Goal: Information Seeking & Learning: Learn about a topic

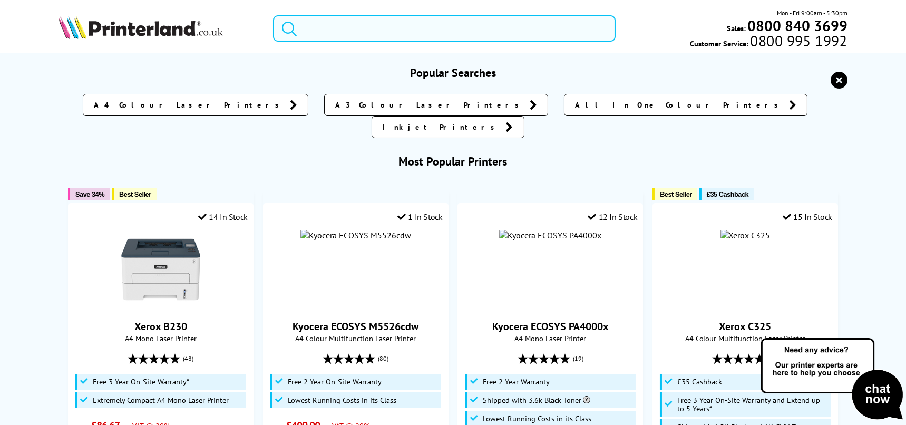
click at [380, 27] on input "search" at bounding box center [444, 28] width 343 height 26
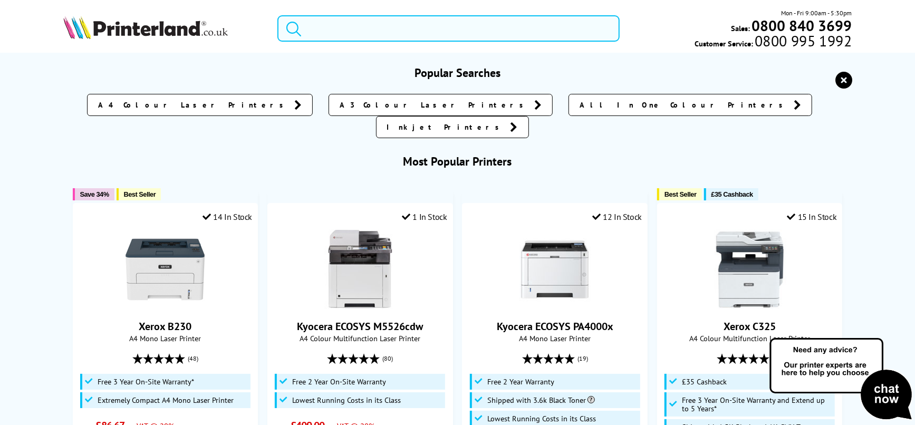
paste input "HP Smart Tank 7605"
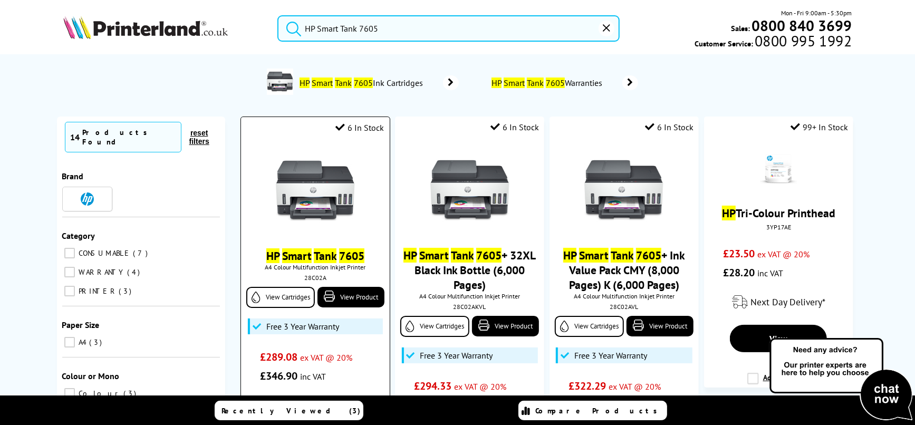
type input "HP Smart Tank 7605"
click at [320, 165] on img at bounding box center [315, 190] width 79 height 79
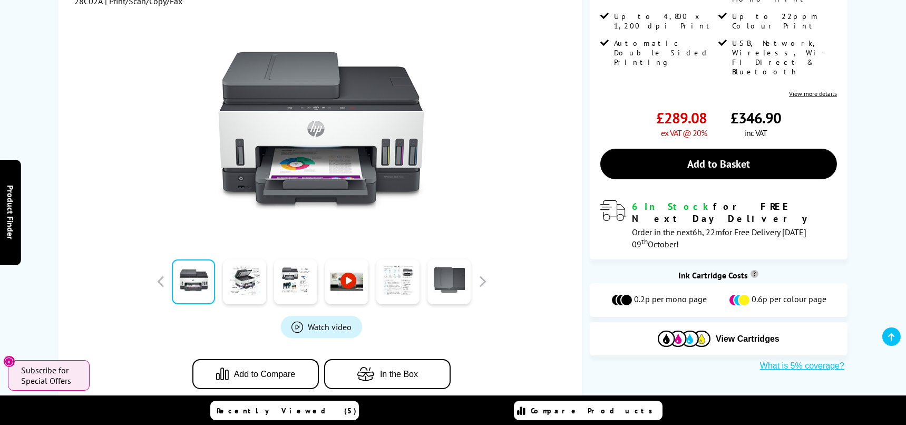
scroll to position [293, 0]
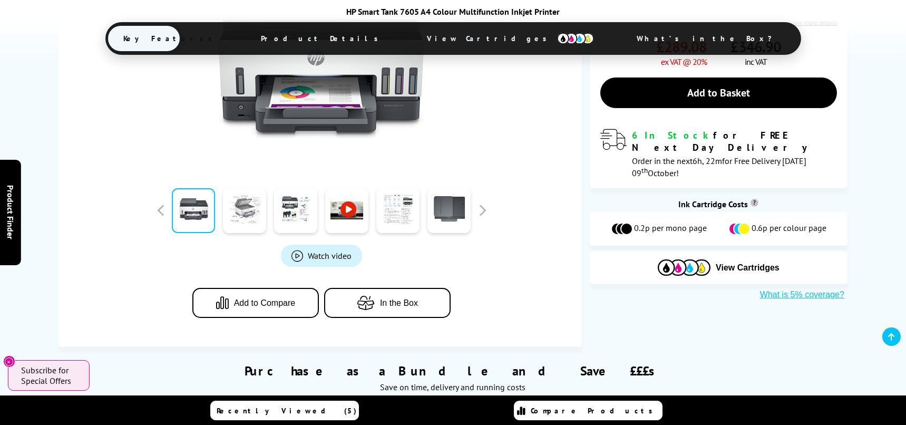
click at [251, 204] on link at bounding box center [245, 210] width 43 height 45
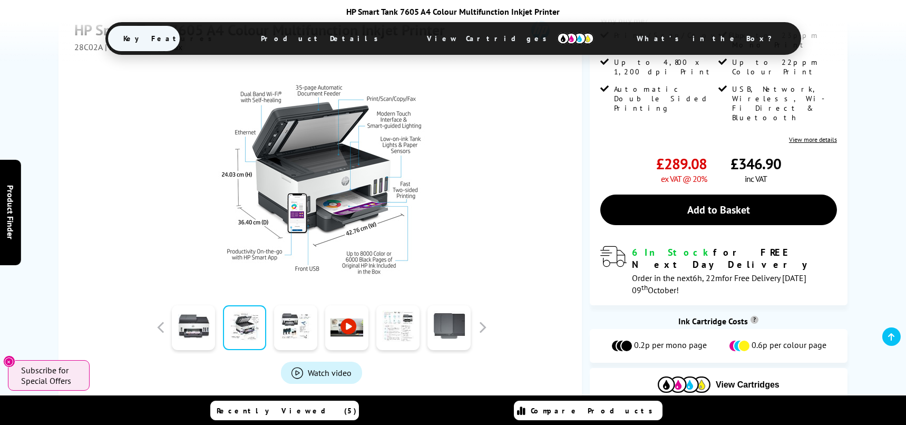
scroll to position [234, 0]
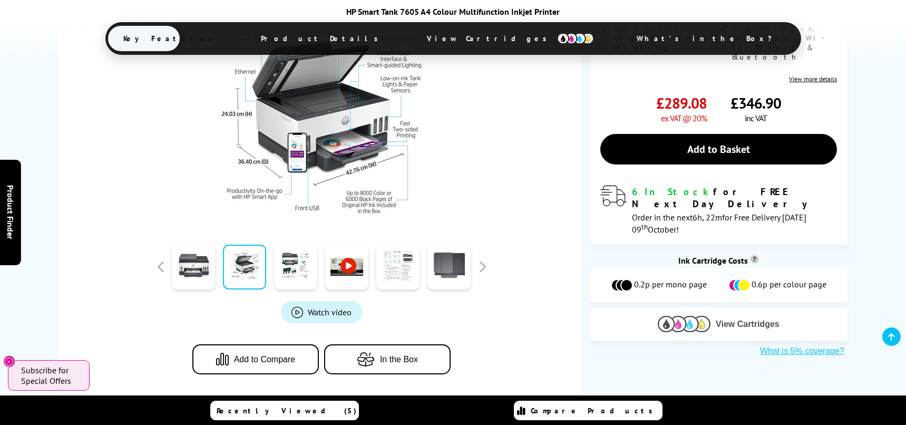
click at [682, 316] on img at bounding box center [684, 324] width 53 height 16
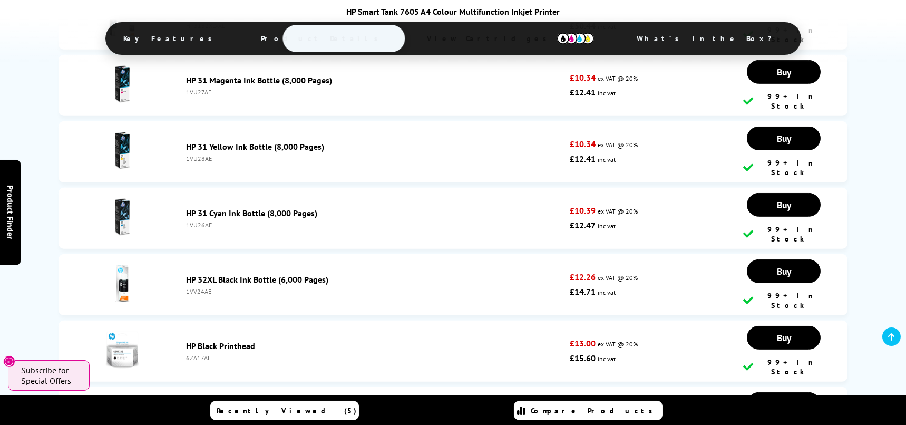
scroll to position [2582, 0]
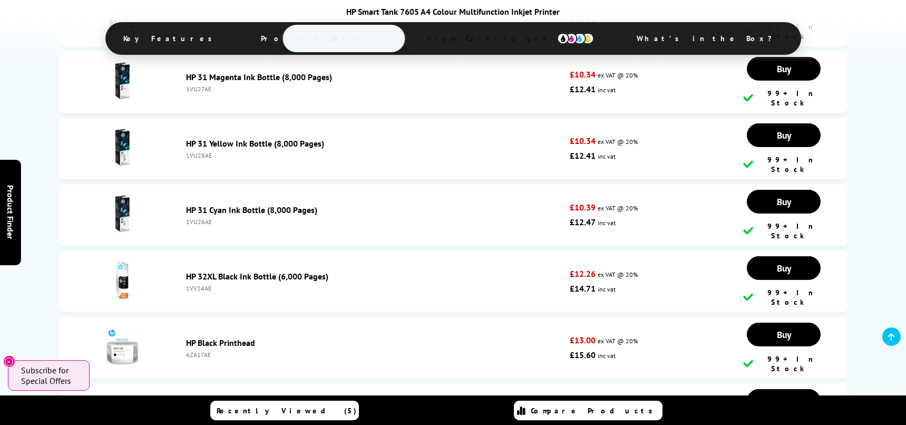
click at [622, 35] on span "What’s in the Box?" at bounding box center [710, 38] width 177 height 25
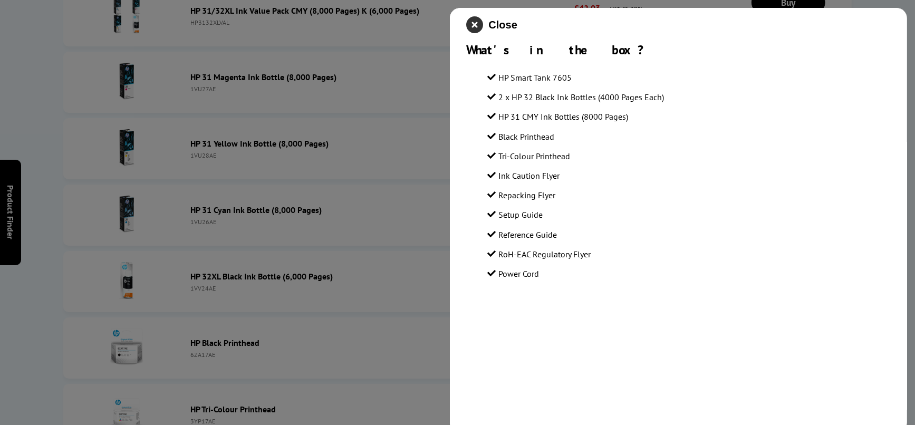
click at [476, 31] on icon "close modal" at bounding box center [475, 24] width 17 height 17
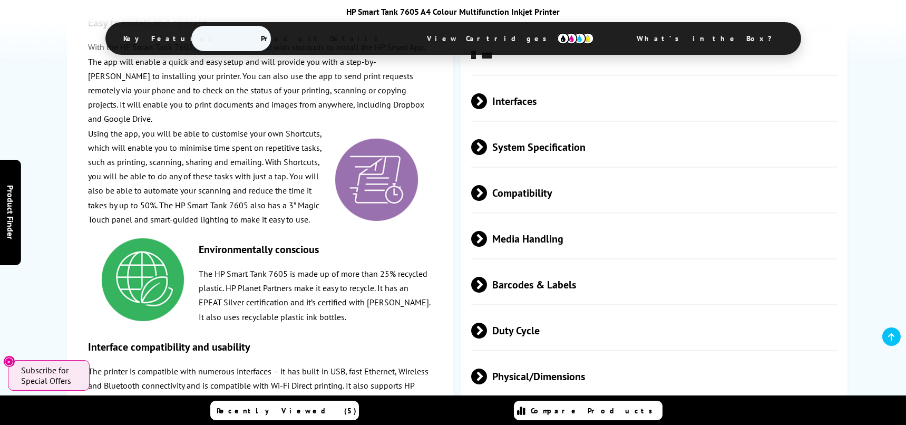
scroll to position [1820, 0]
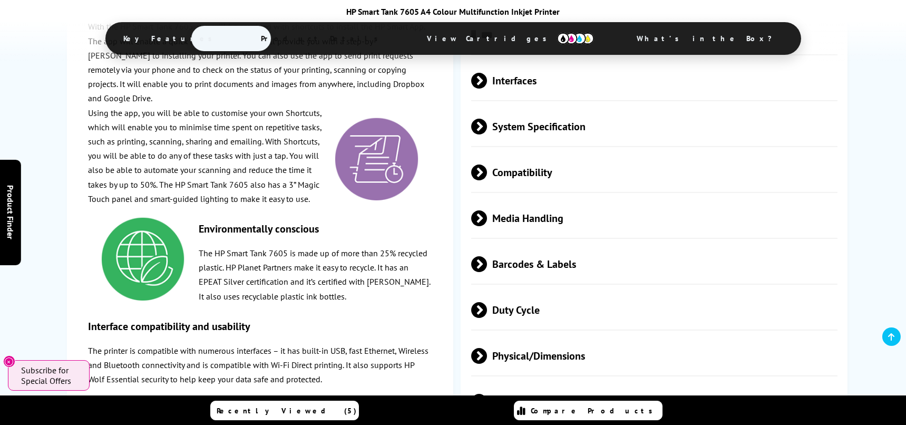
click at [507, 137] on span "System Specification" at bounding box center [654, 127] width 366 height 40
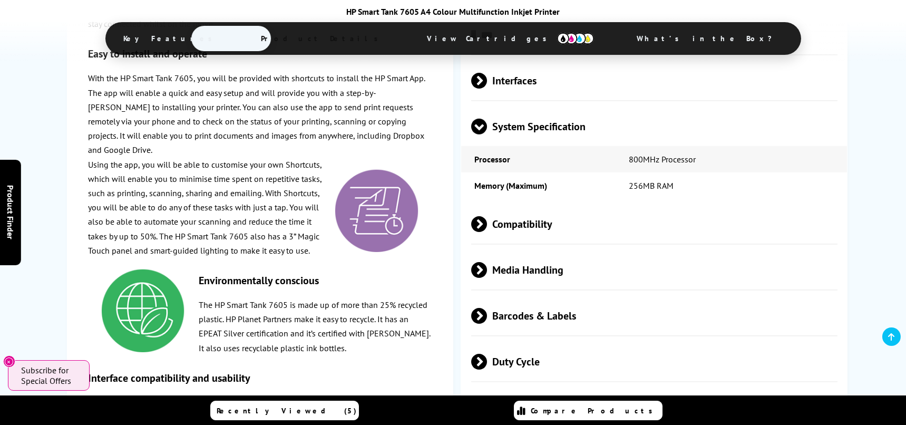
click at [487, 228] on span at bounding box center [487, 224] width 0 height 16
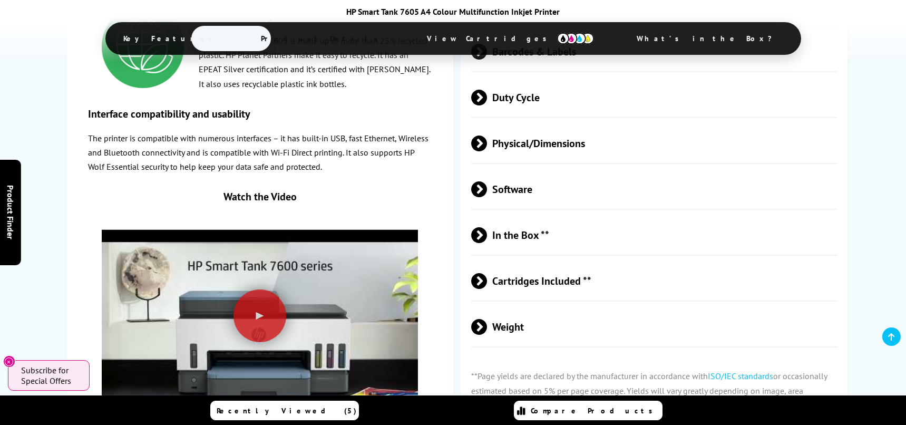
scroll to position [2230, 0]
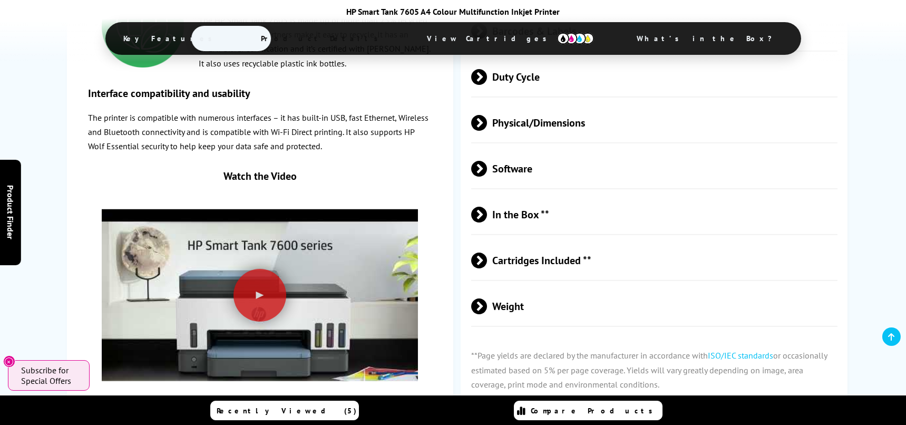
click at [503, 321] on span "Weight" at bounding box center [654, 306] width 366 height 40
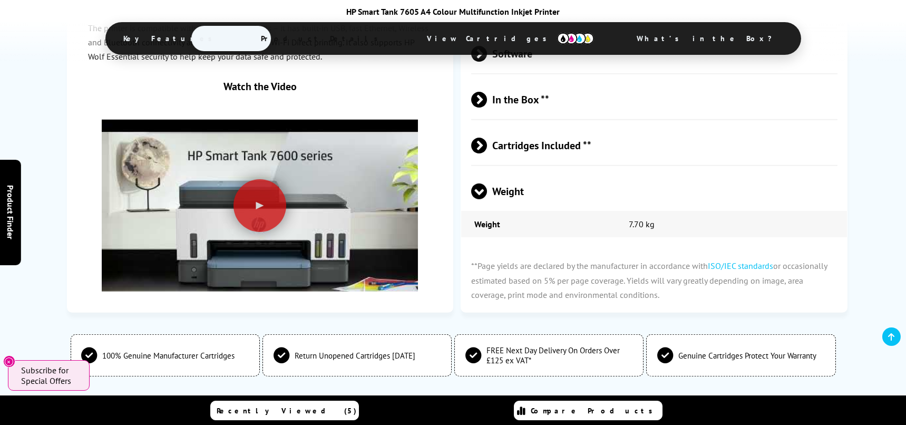
scroll to position [2348, 0]
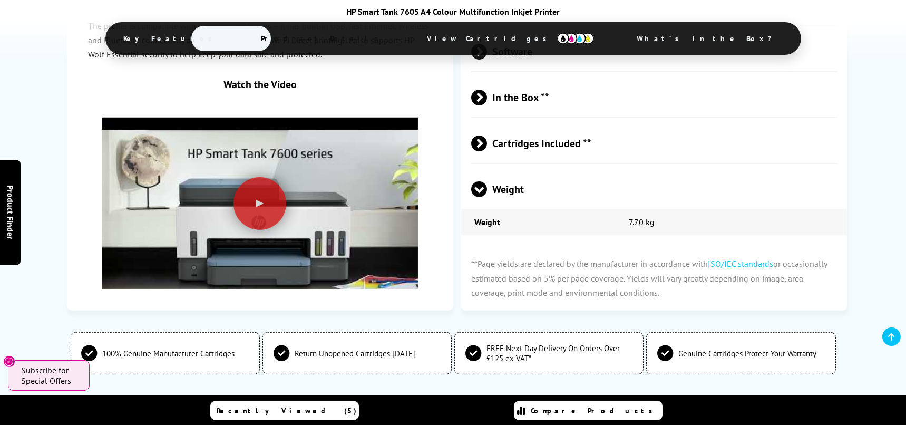
click at [529, 160] on span "Cartridges Included **" at bounding box center [654, 143] width 366 height 40
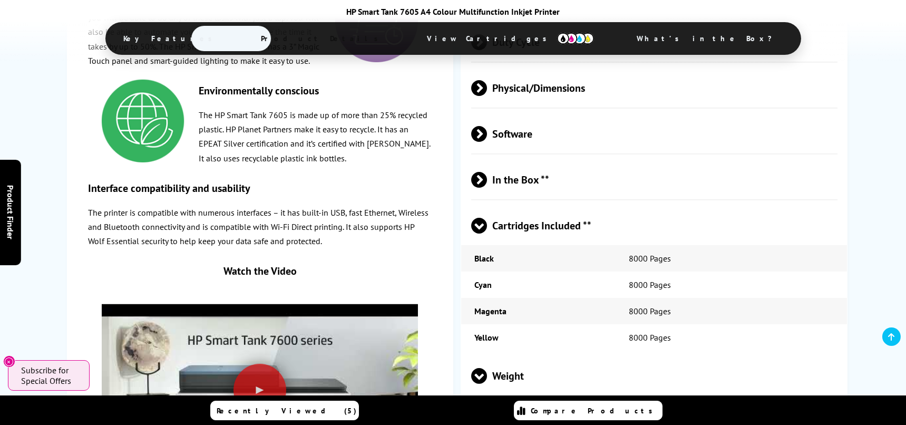
scroll to position [2172, 0]
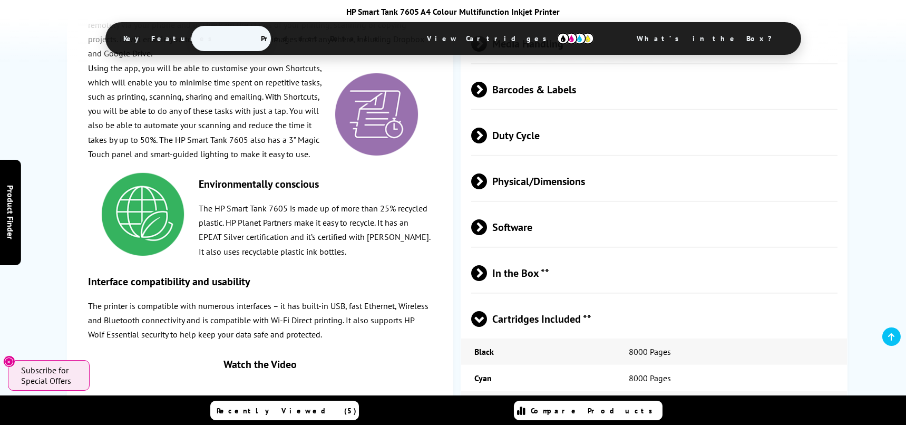
click at [513, 278] on span "In the Box **" at bounding box center [654, 273] width 366 height 40
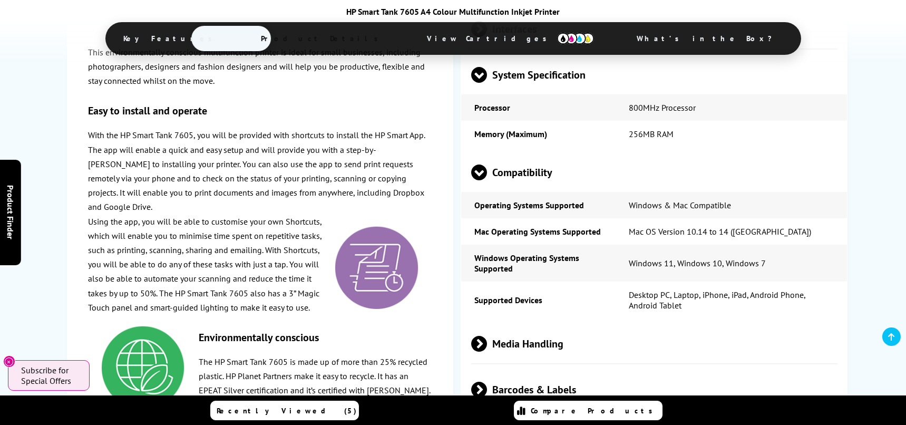
scroll to position [1820, 0]
